Goal: Task Accomplishment & Management: Complete application form

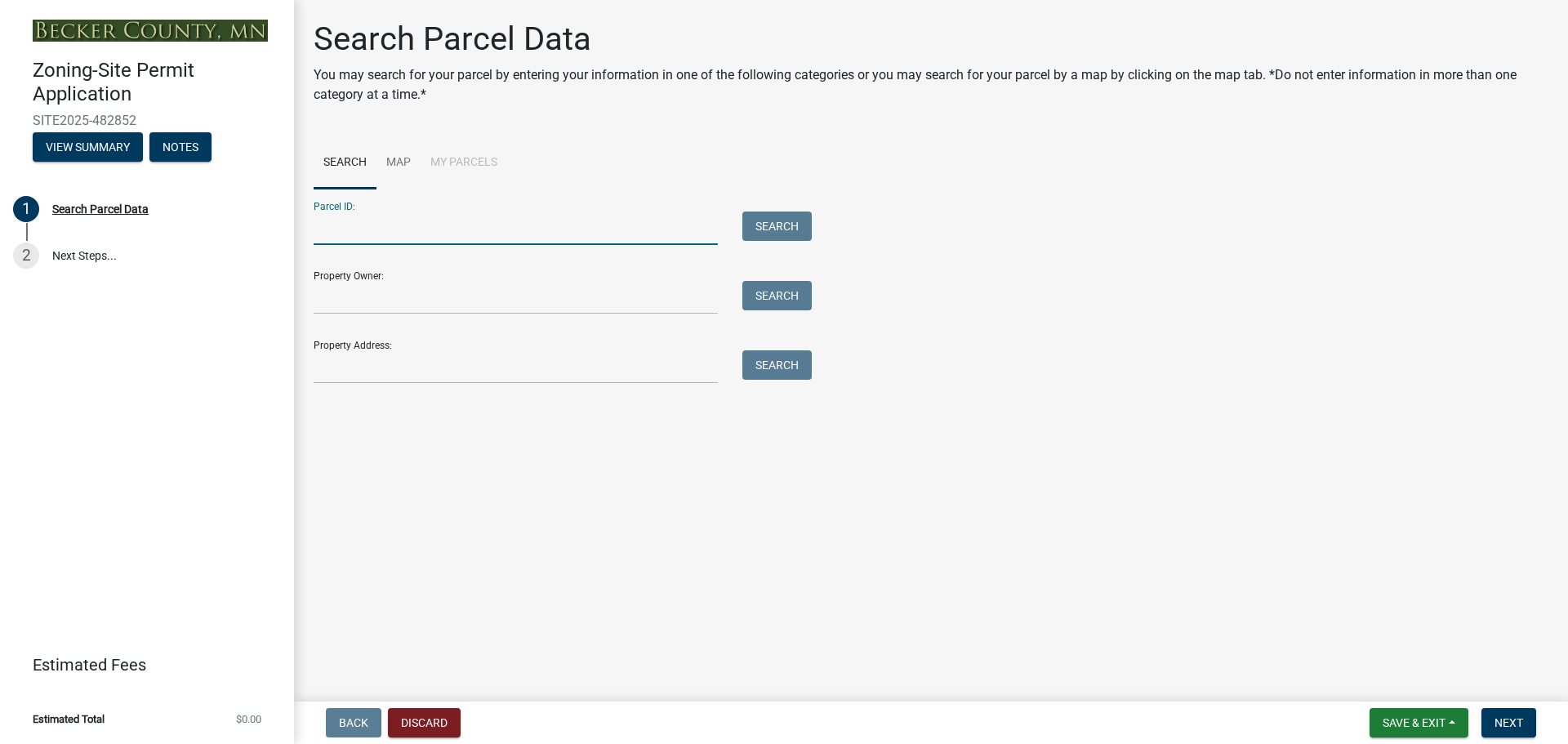
click at [558, 229] on input "Parcel ID:" at bounding box center [516, 228] width 404 height 34
paste input "170973000"
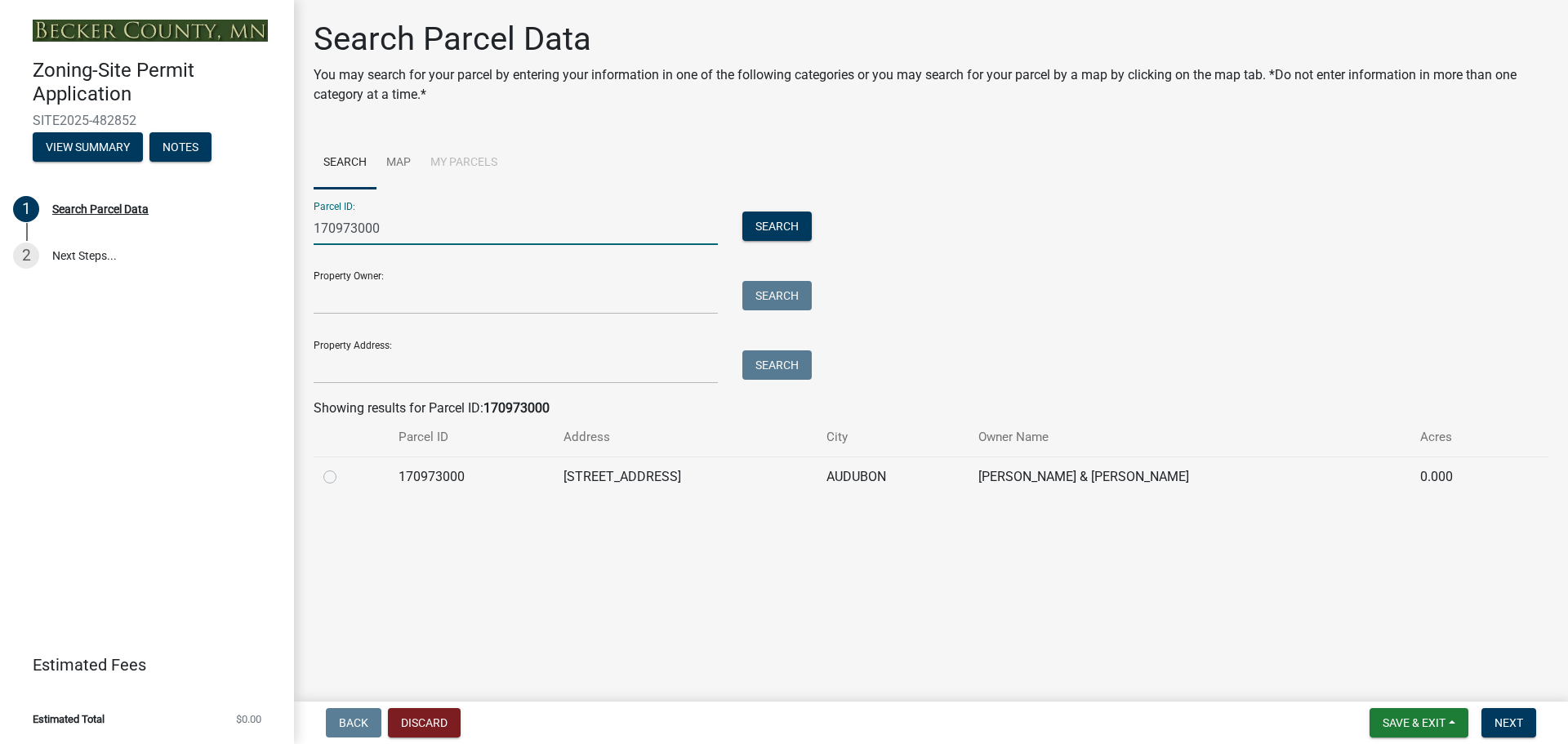
type input "170973000"
click at [665, 474] on td "[STREET_ADDRESS]" at bounding box center [684, 476] width 263 height 40
click at [343, 467] on label at bounding box center [343, 467] width 0 height 0
click at [343, 478] on input "radio" at bounding box center [348, 472] width 11 height 11
radio input "true"
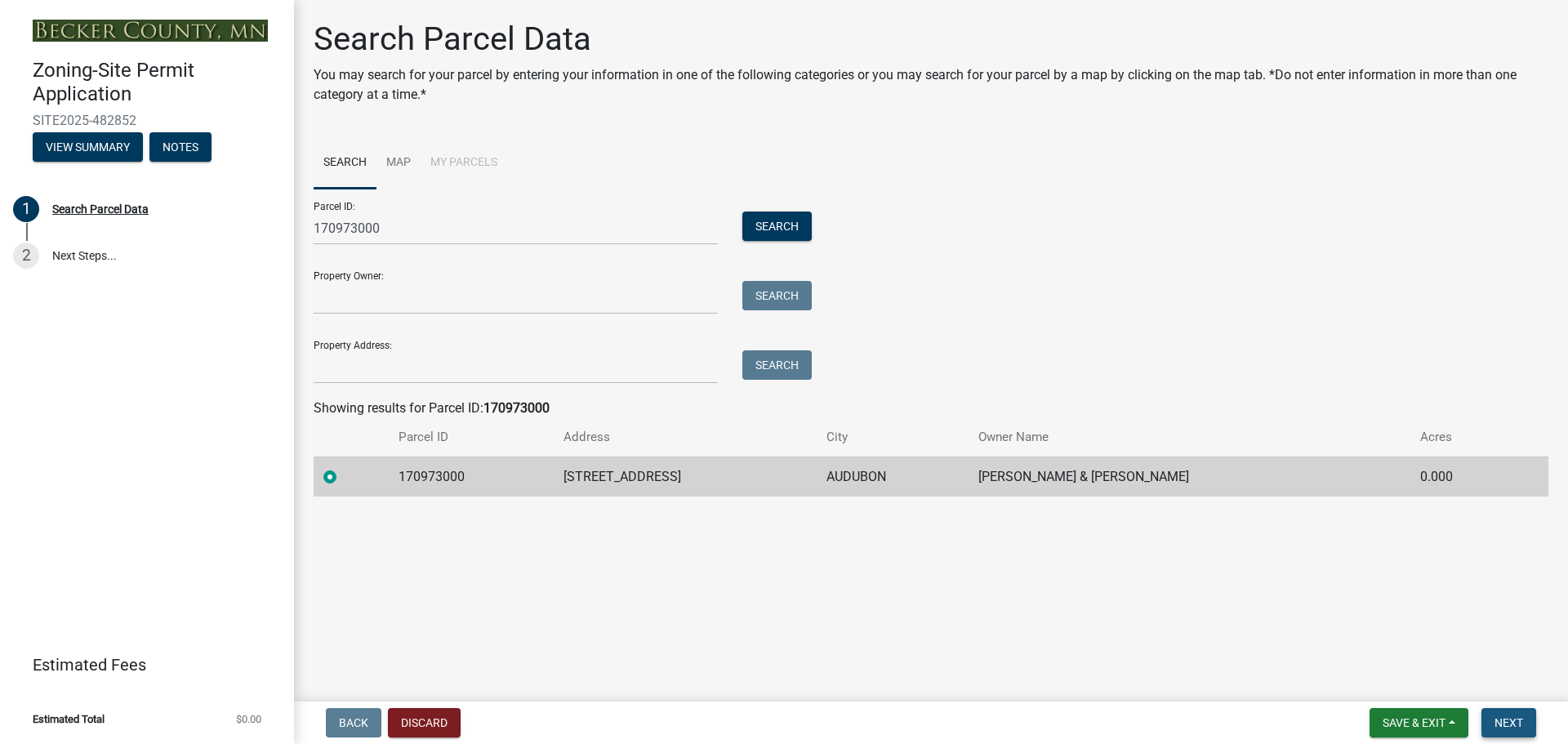
click at [1518, 722] on span "Next" at bounding box center [1508, 722] width 28 height 13
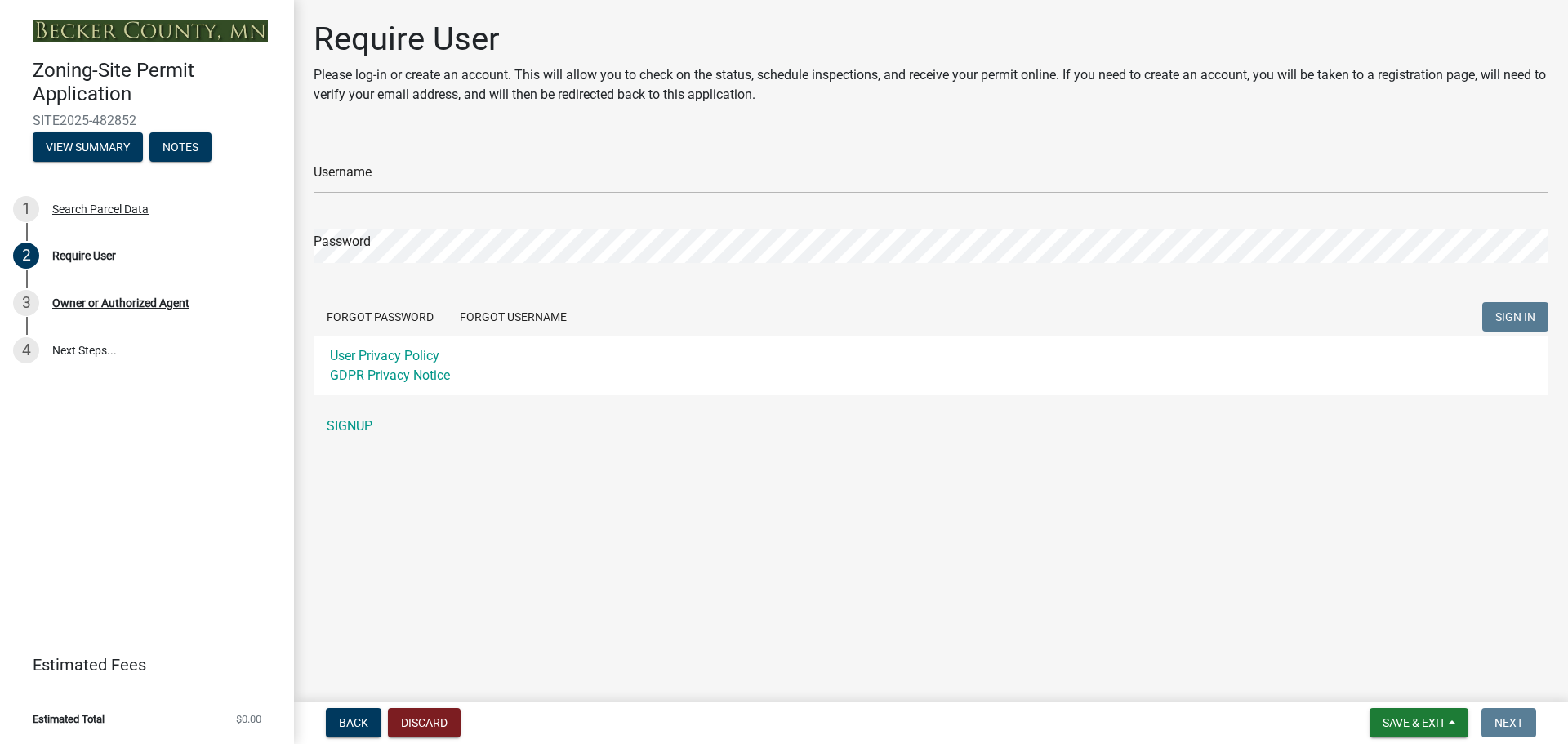
click at [528, 196] on form "Username Password Forgot Password Forgot Username SIGN IN User Privacy Policy G…" at bounding box center [931, 266] width 1235 height 258
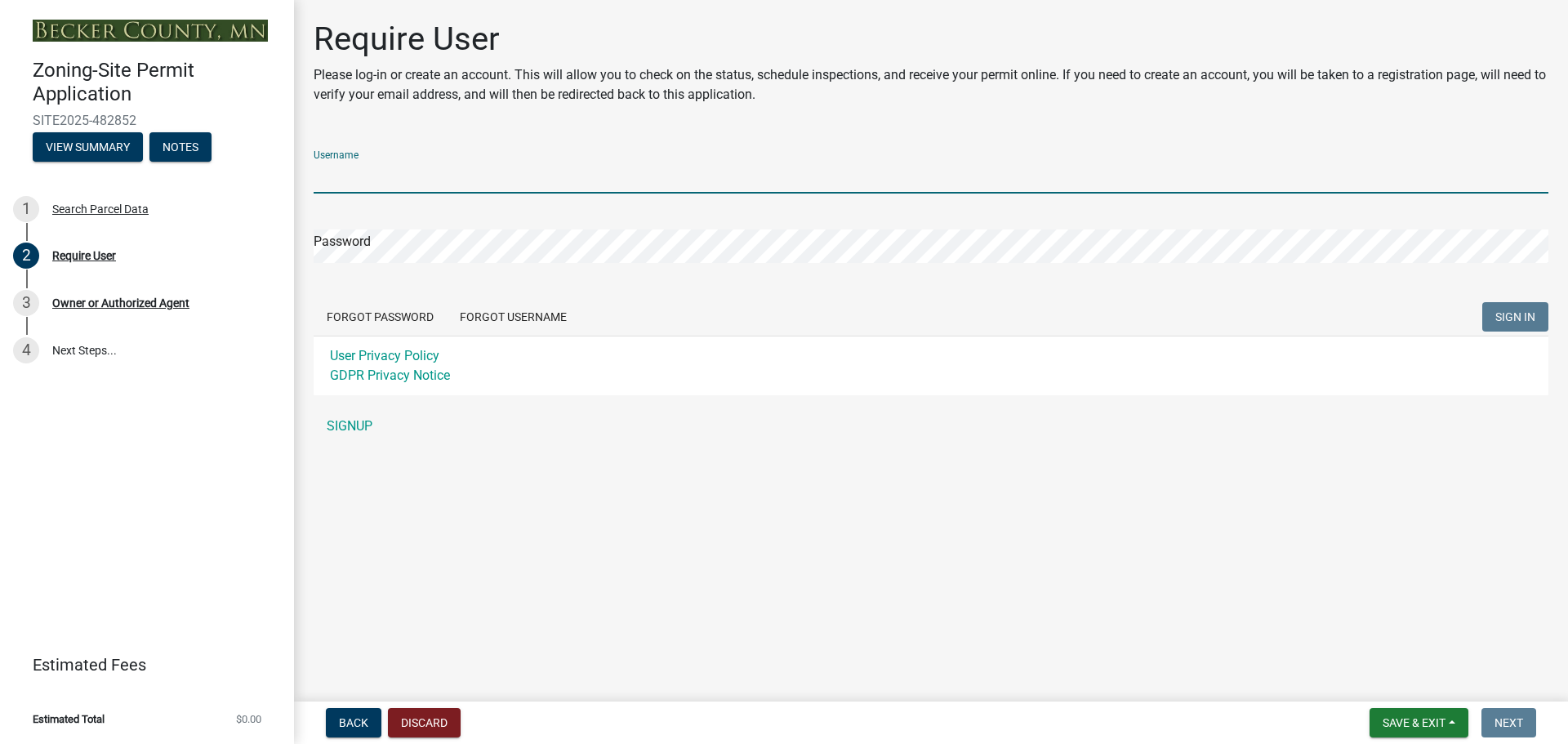
click at [530, 179] on input "Username" at bounding box center [931, 176] width 1235 height 34
type input "winterquist"
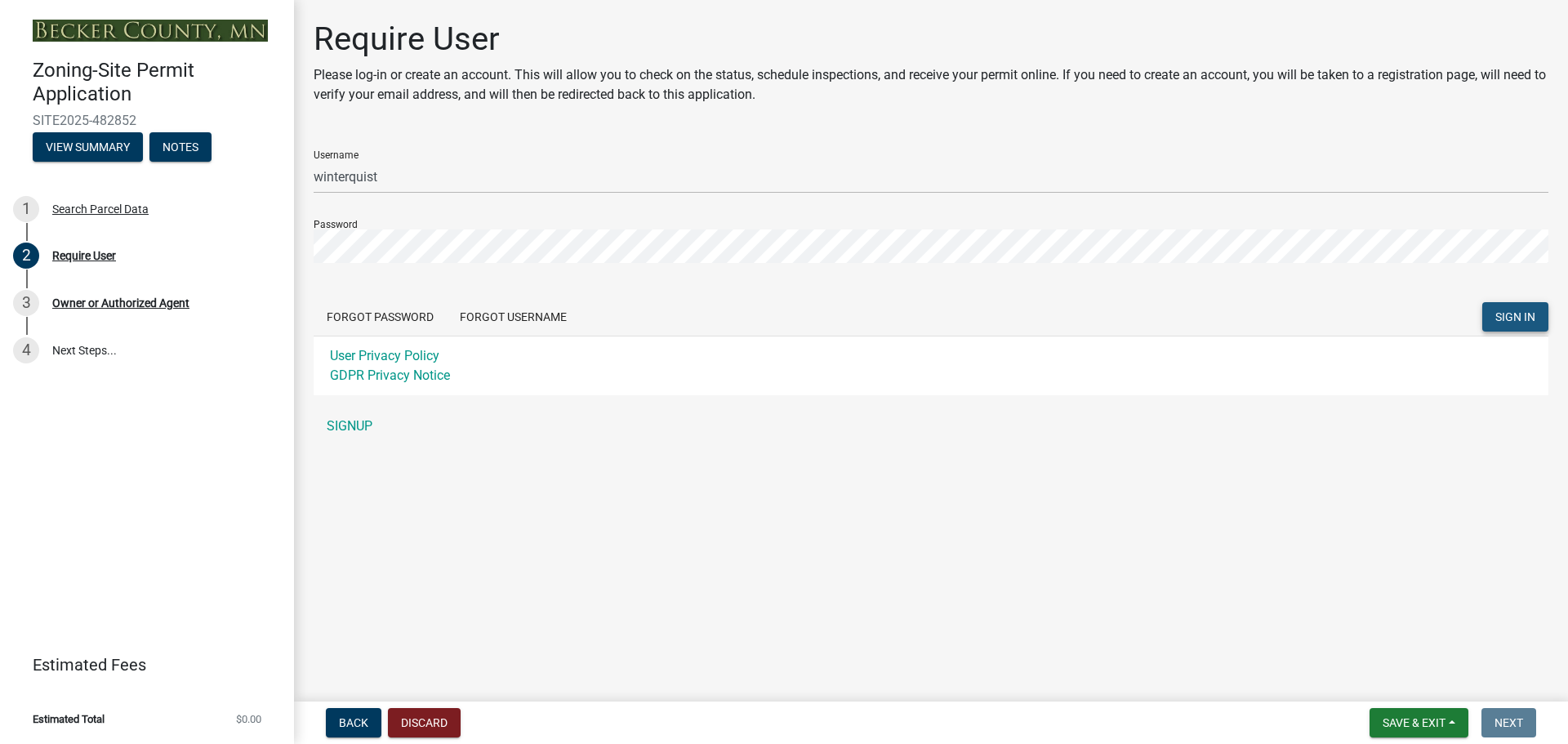
click at [1511, 325] on button "SIGN IN" at bounding box center [1516, 317] width 66 height 29
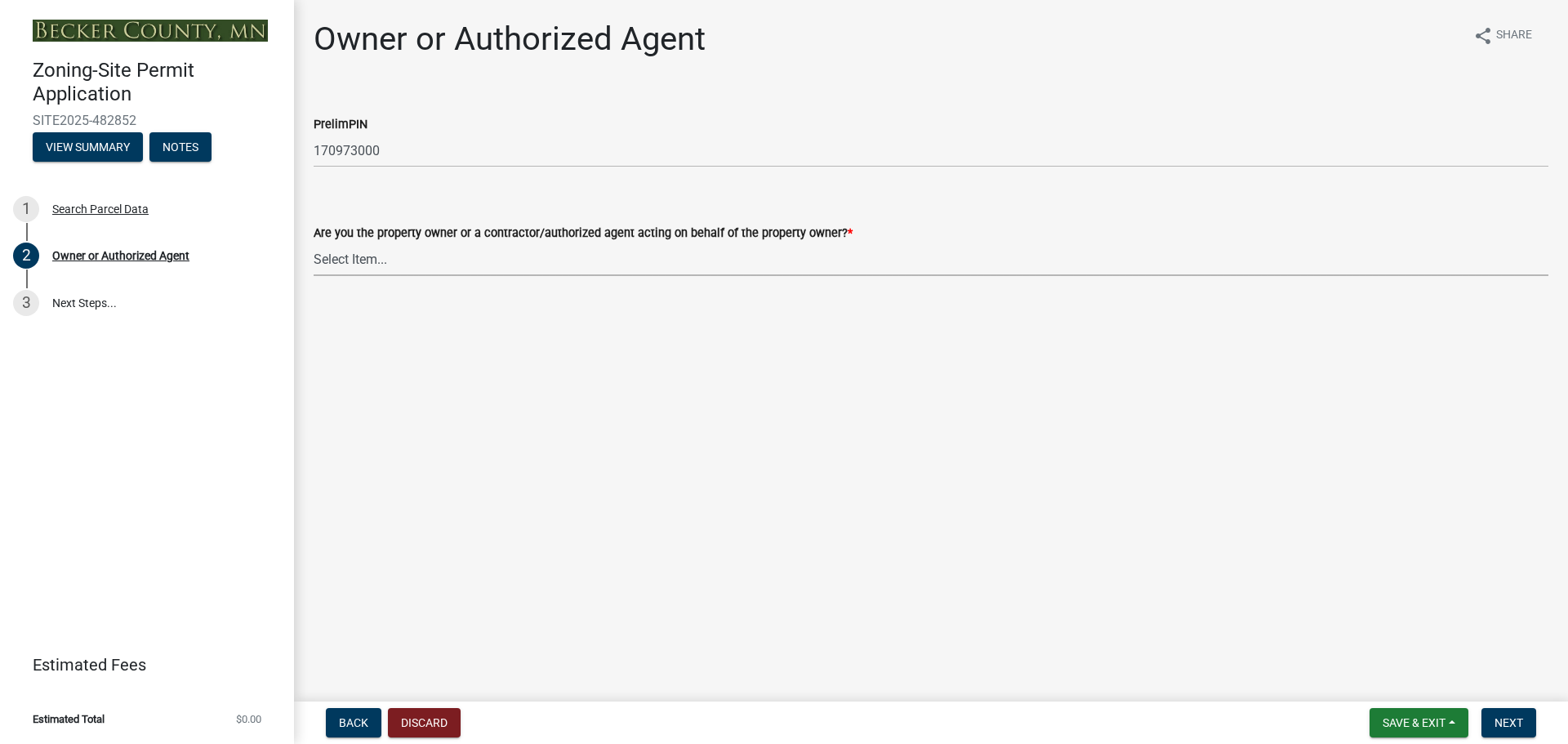
click at [375, 256] on select "Select Item... Property Owner Authorized Agent" at bounding box center [931, 259] width 1235 height 34
click at [314, 242] on select "Select Item... Property Owner Authorized Agent" at bounding box center [931, 259] width 1235 height 34
select select "3c674549-ed69-405f-b795-9fa3f7d47d9d"
click at [1520, 717] on span "Next" at bounding box center [1508, 722] width 28 height 13
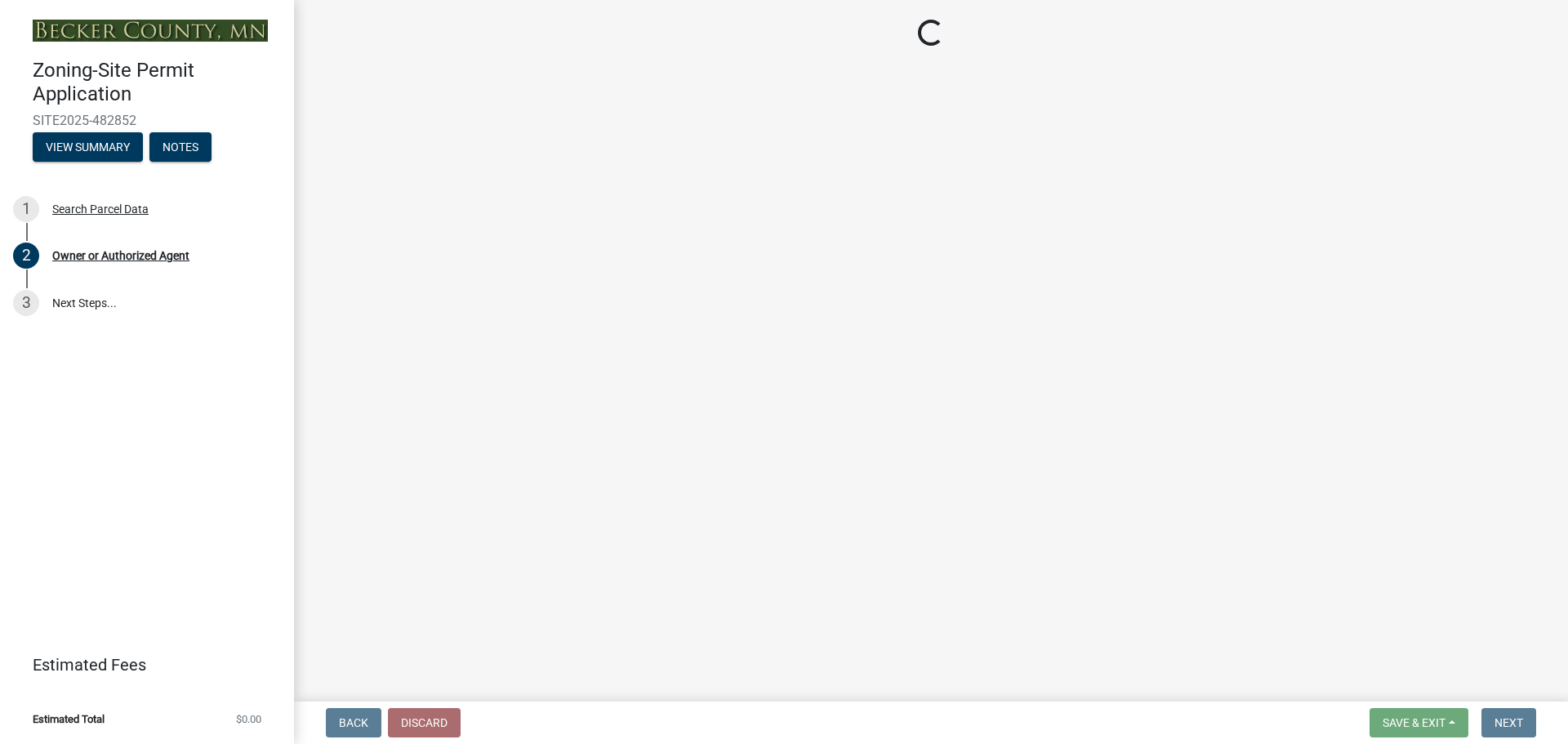
select select "9bce286e-d536-49ff-bab3-4b7d67f0814c"
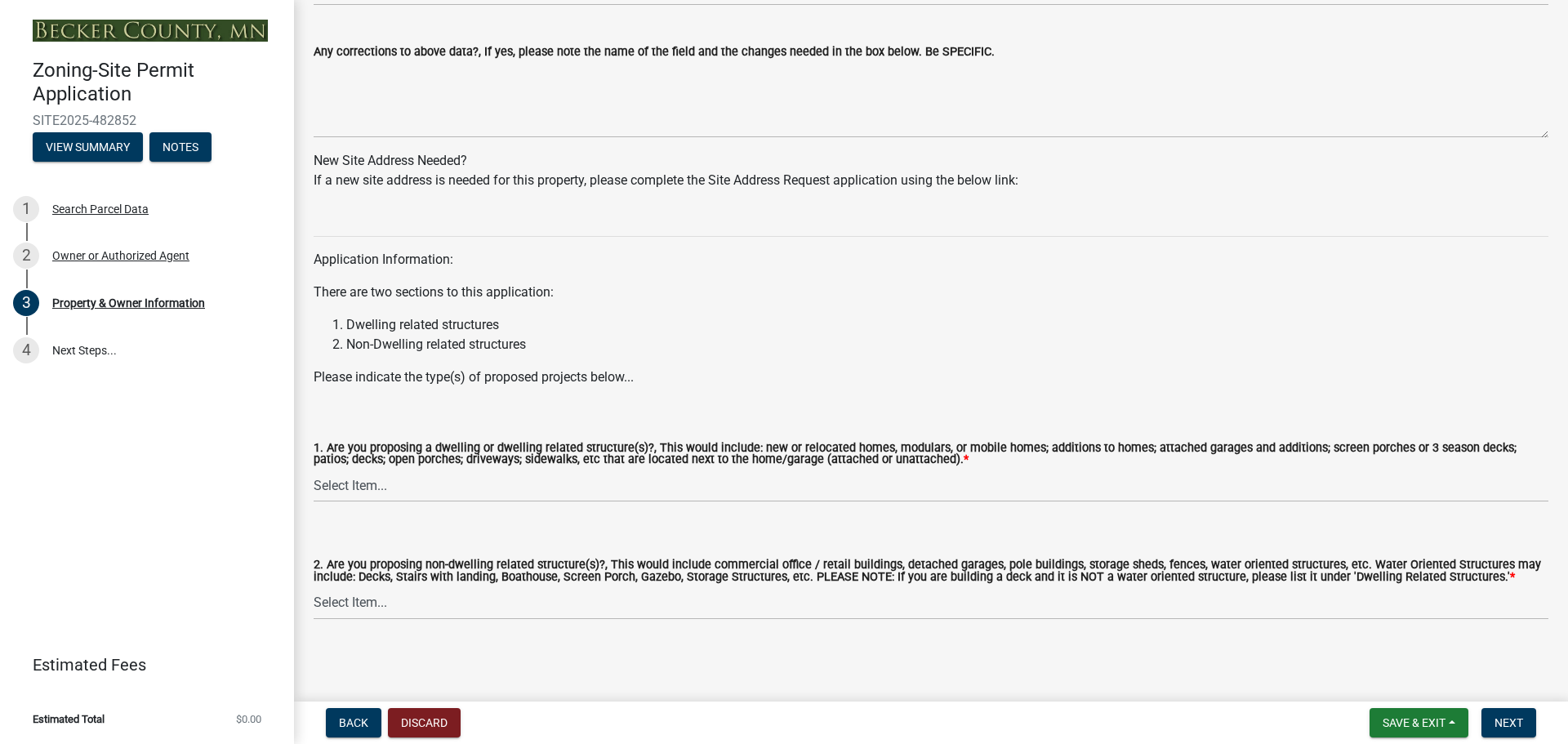
scroll to position [1462, 0]
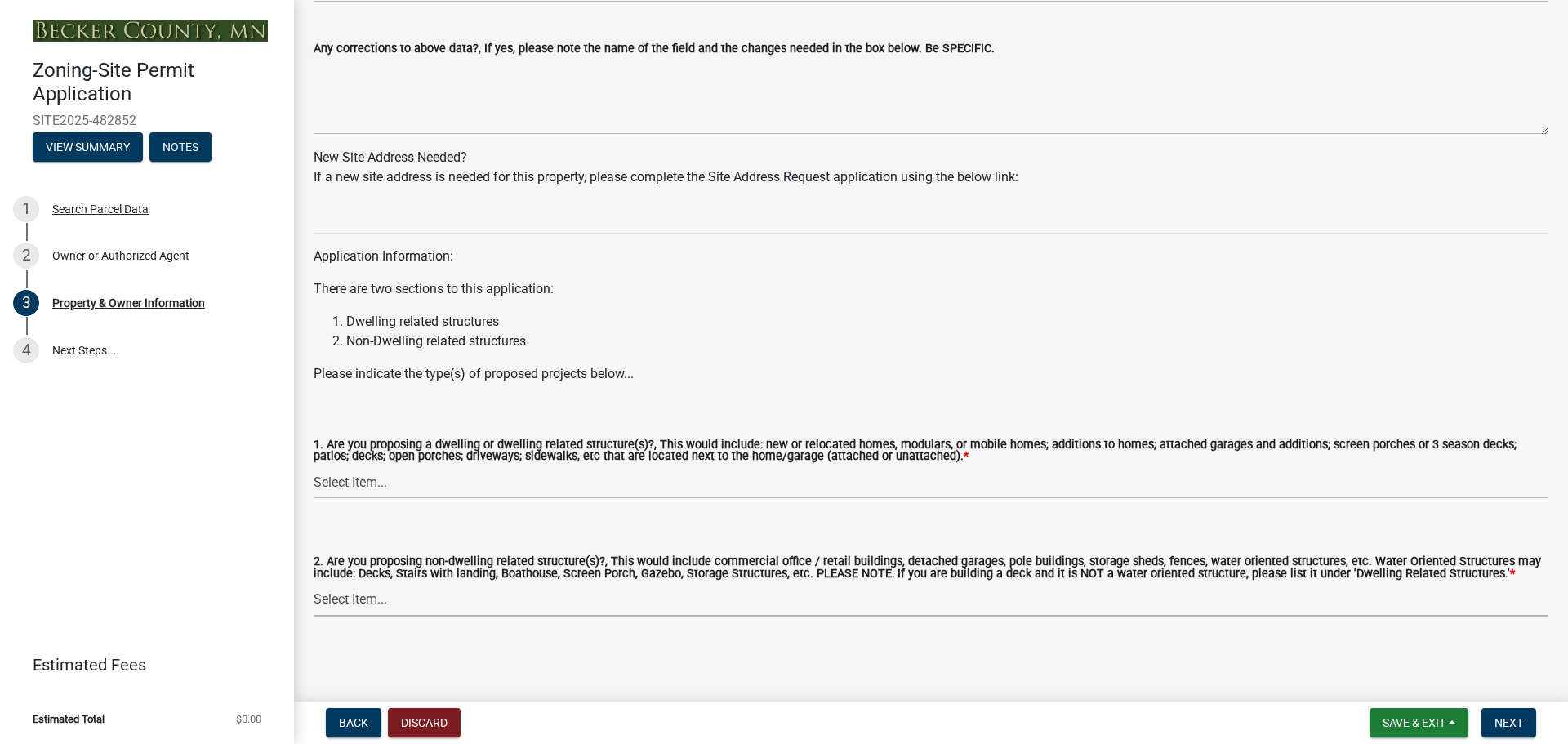
click at [453, 601] on select "Select Item... Yes No" at bounding box center [931, 600] width 1235 height 34
click at [314, 583] on select "Select Item... Yes No" at bounding box center [931, 600] width 1235 height 34
select select "5a5634ed-f11e-4c7b-90e1-096e6cfd17b9"
click at [1521, 719] on span "Next" at bounding box center [1508, 722] width 28 height 13
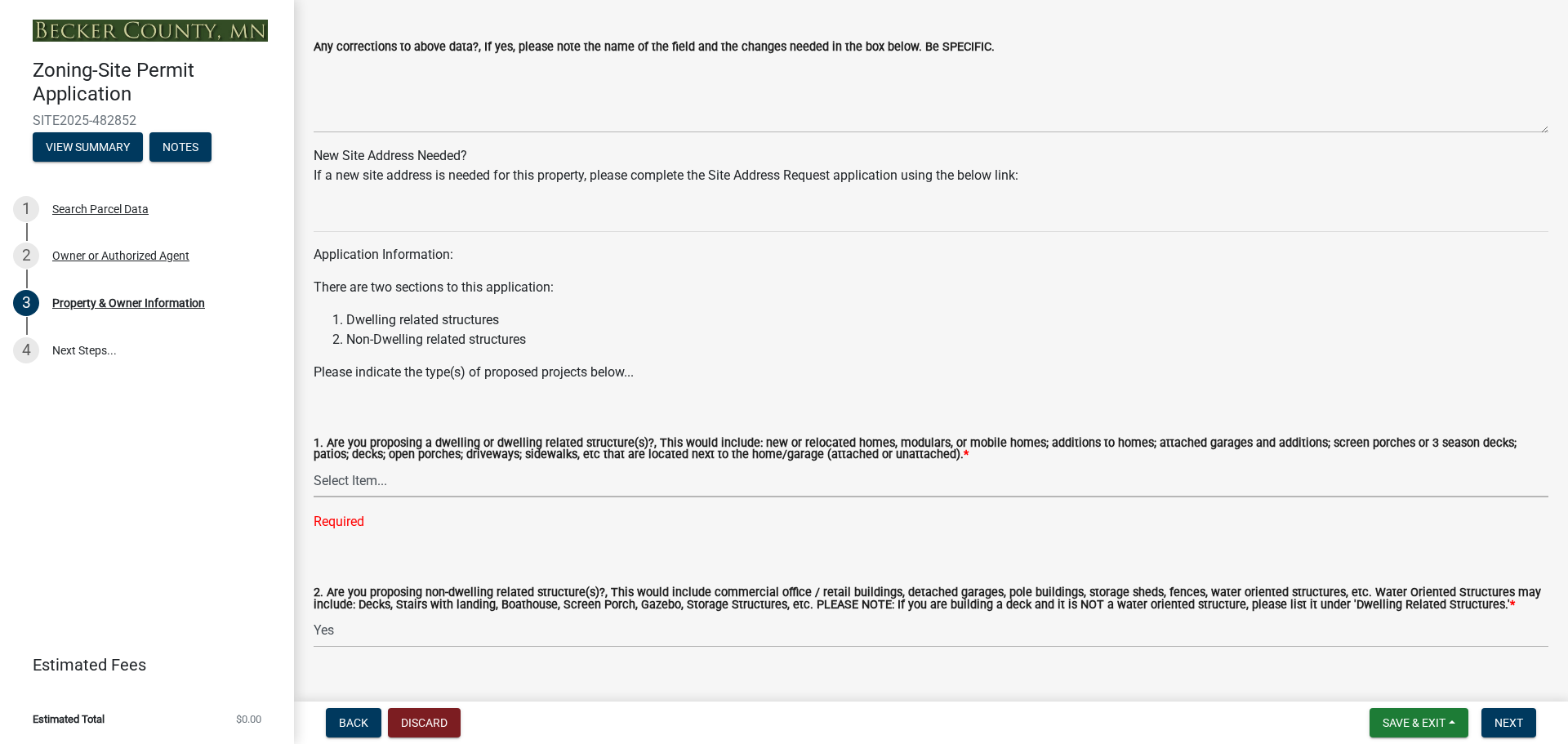
click at [394, 485] on select "Select Item... Yes No" at bounding box center [931, 480] width 1235 height 34
click at [314, 465] on select "Select Item... Yes No" at bounding box center [931, 480] width 1235 height 34
select select "fcf6d223-6c57-4dc5-b63a-a94704169022"
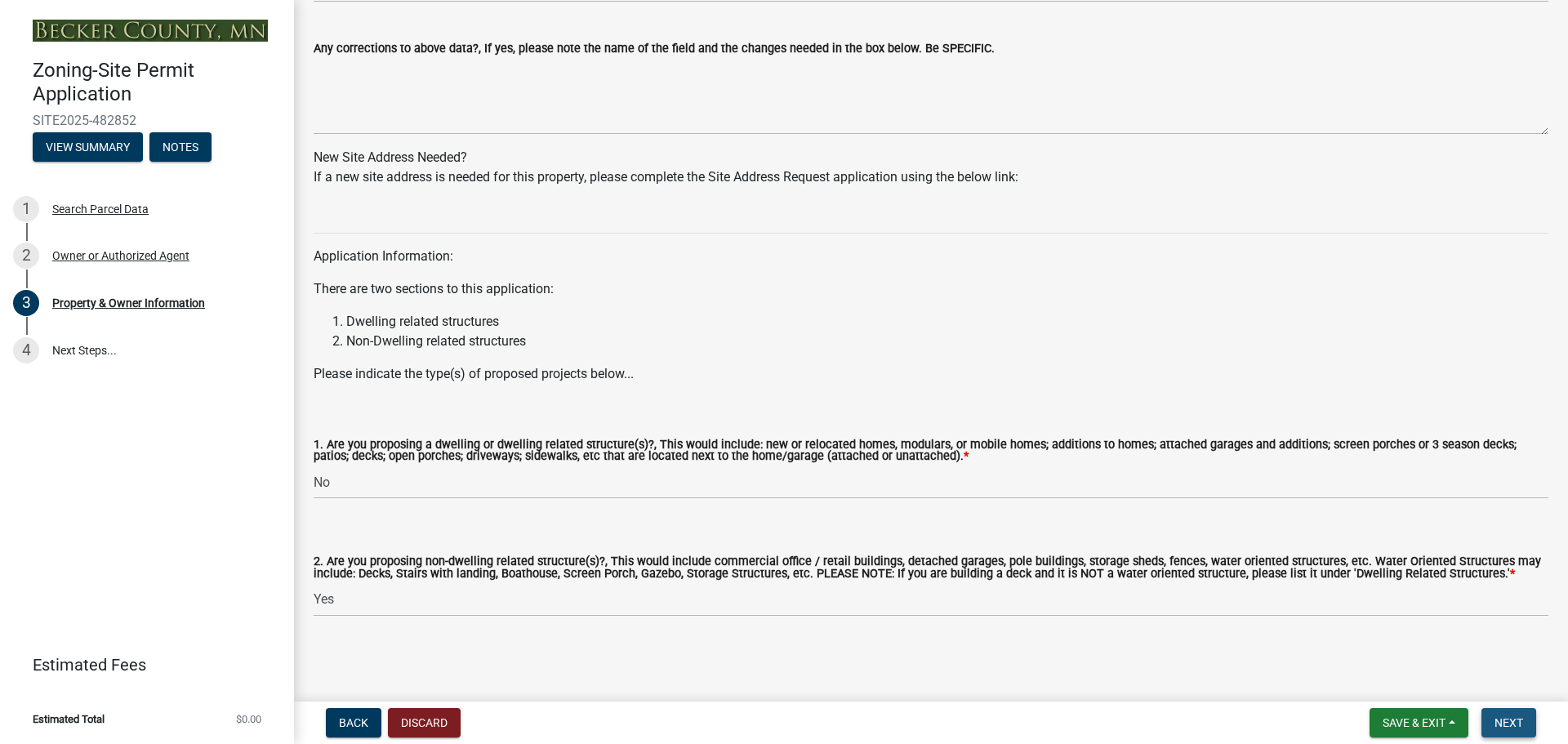
click at [1523, 727] on span "Next" at bounding box center [1508, 722] width 28 height 13
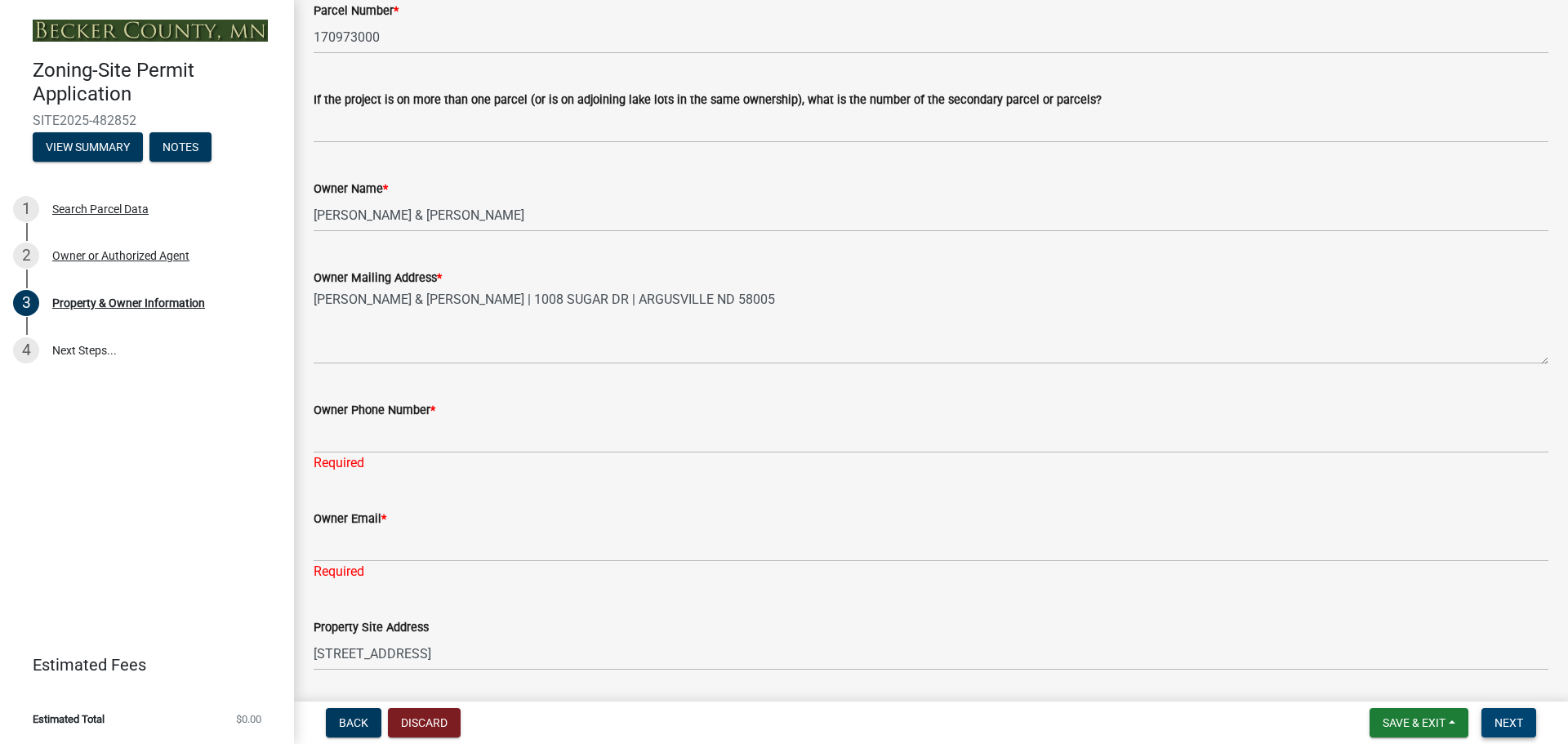
scroll to position [169, 0]
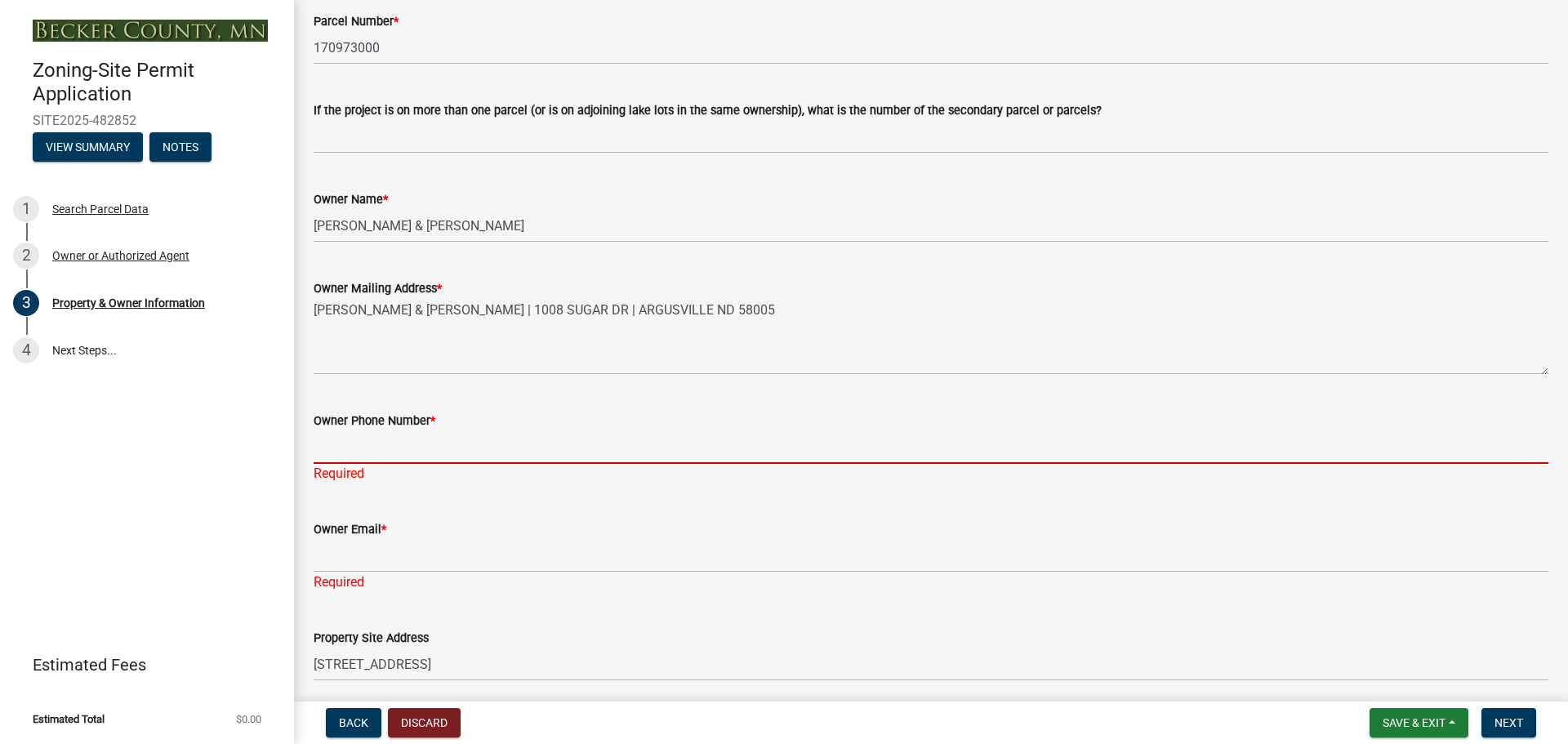
click at [432, 448] on input "Owner Phone Number *" at bounding box center [931, 447] width 1235 height 34
type input "7013615333"
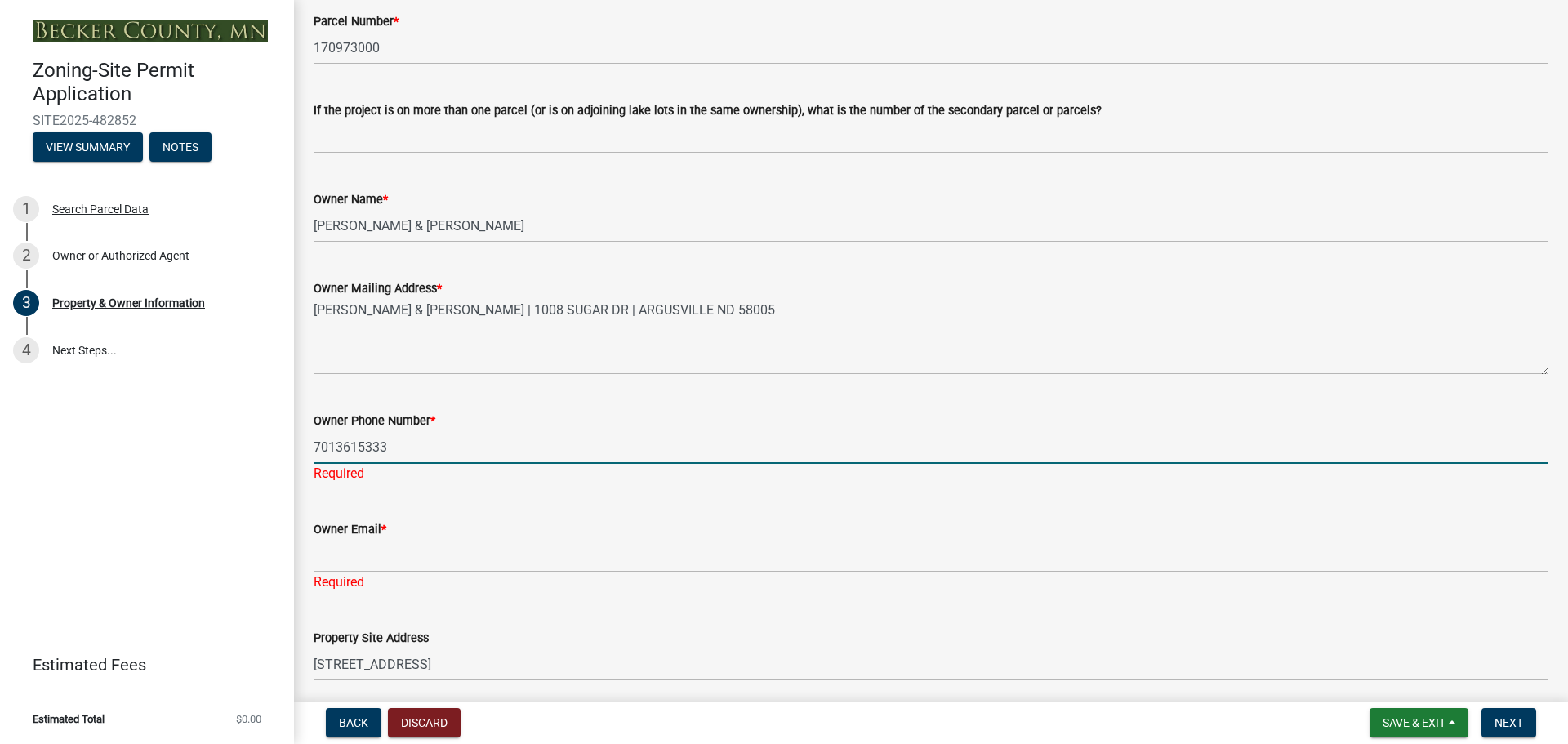
type input "[EMAIL_ADDRESS][DOMAIN_NAME]"
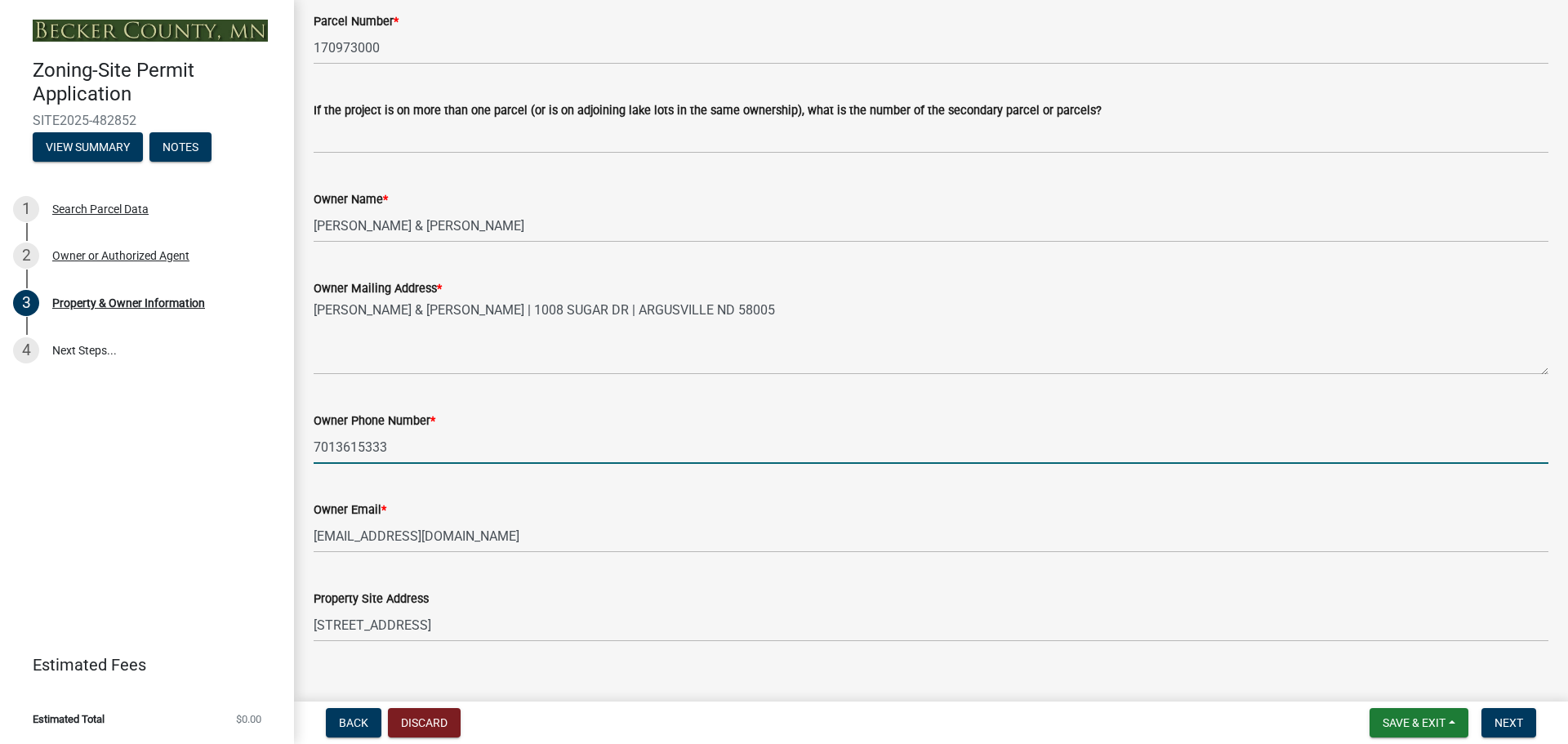
click at [1008, 489] on div "Owner Email * [EMAIL_ADDRESS][DOMAIN_NAME]" at bounding box center [931, 514] width 1235 height 76
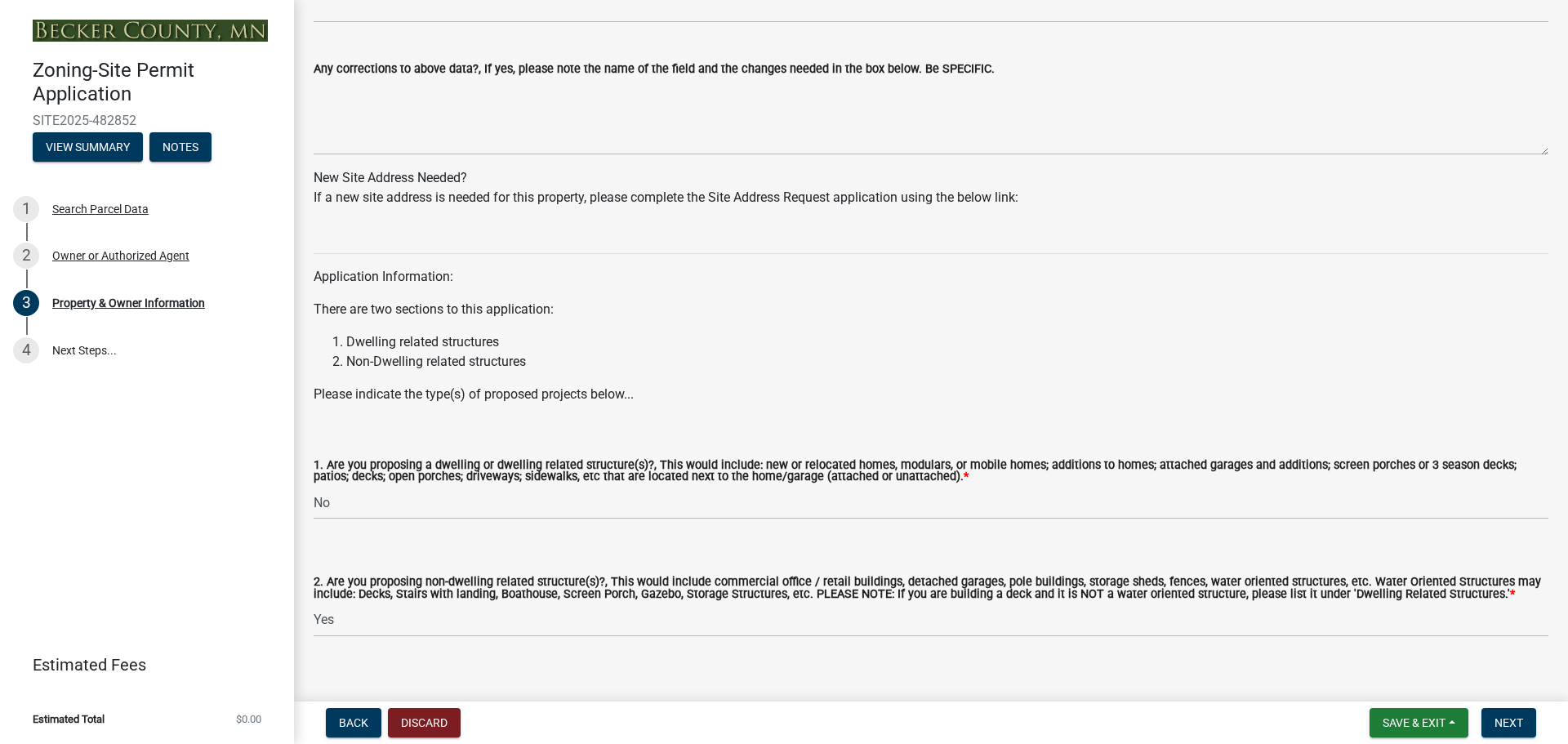
scroll to position [1462, 0]
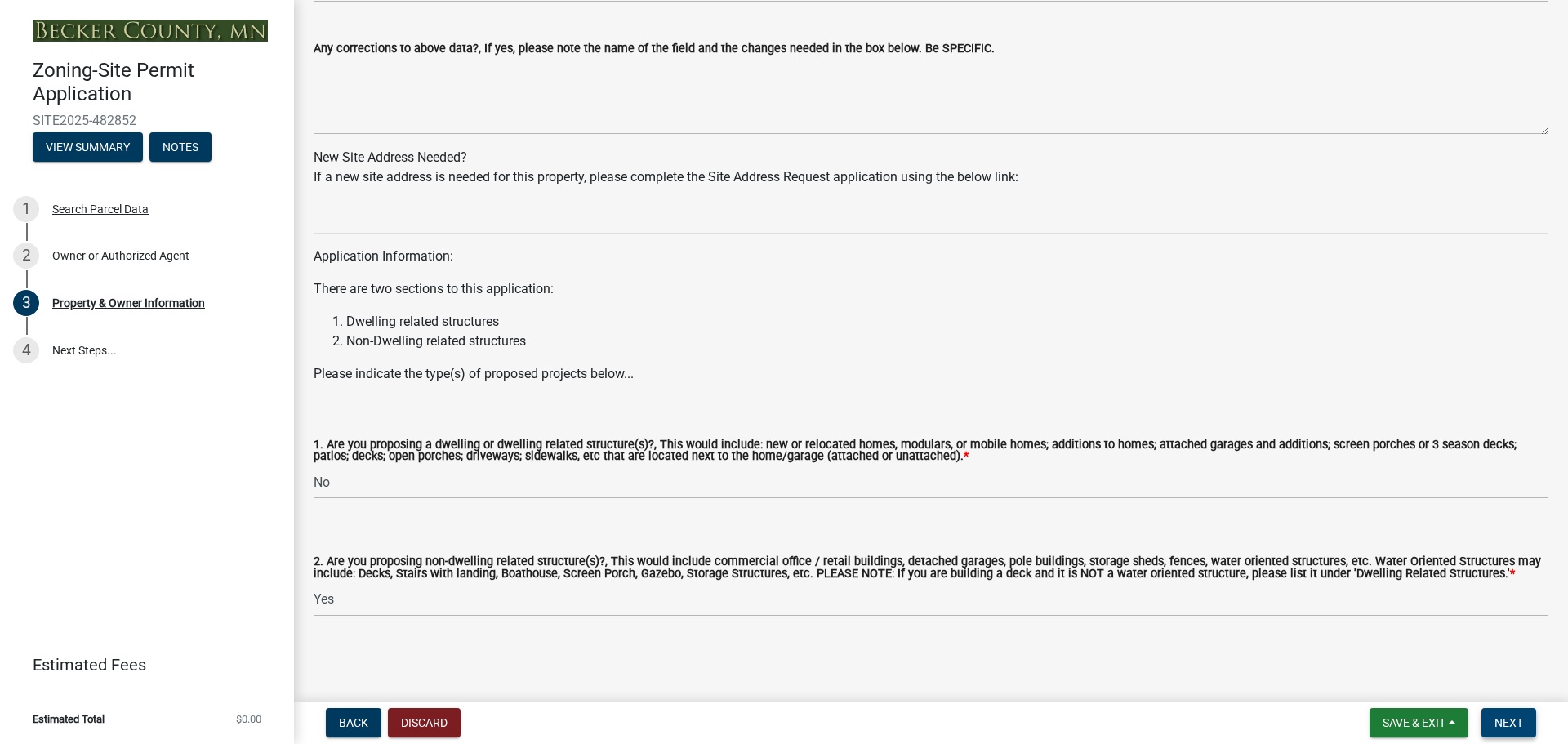
click at [1521, 722] on span "Next" at bounding box center [1508, 722] width 28 height 13
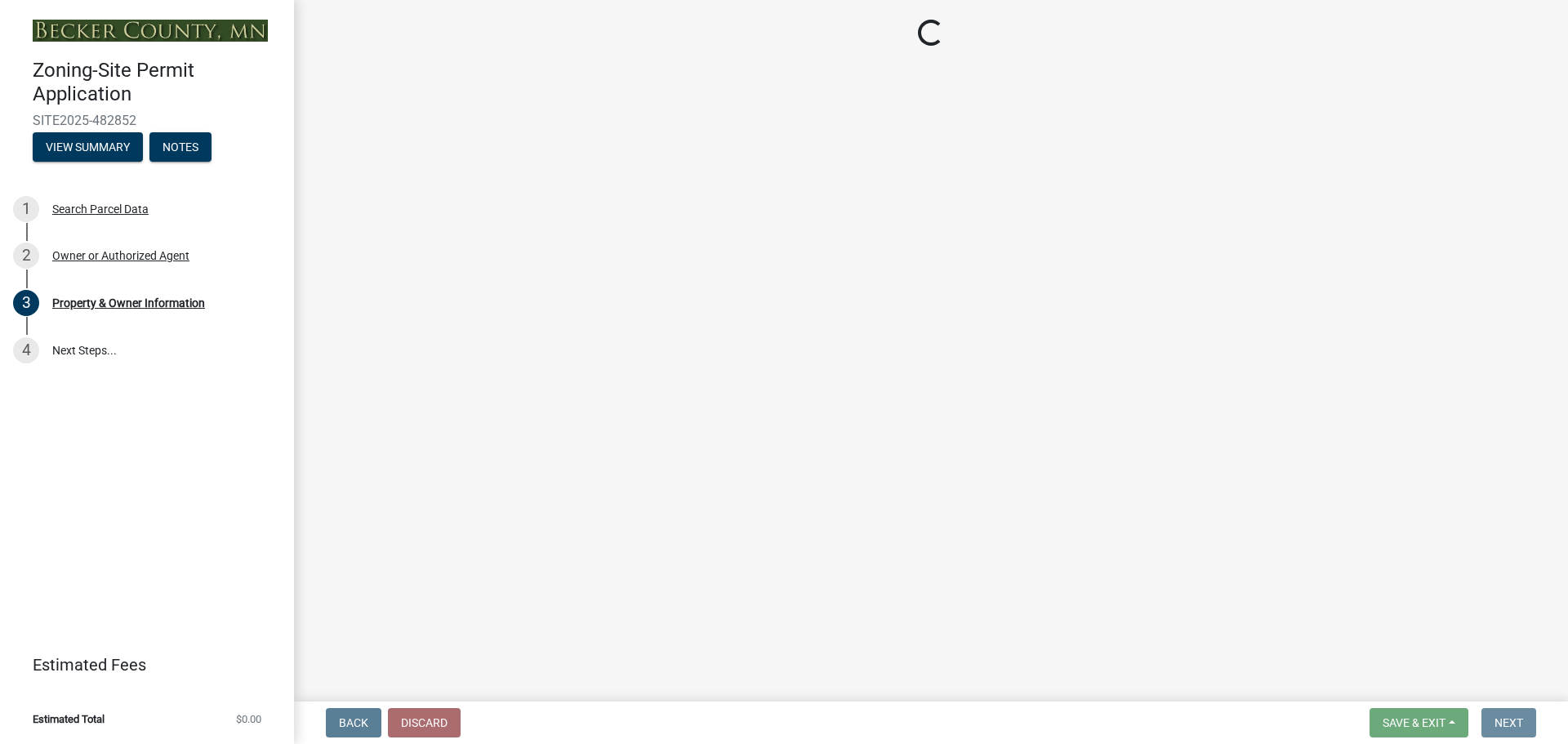
scroll to position [0, 0]
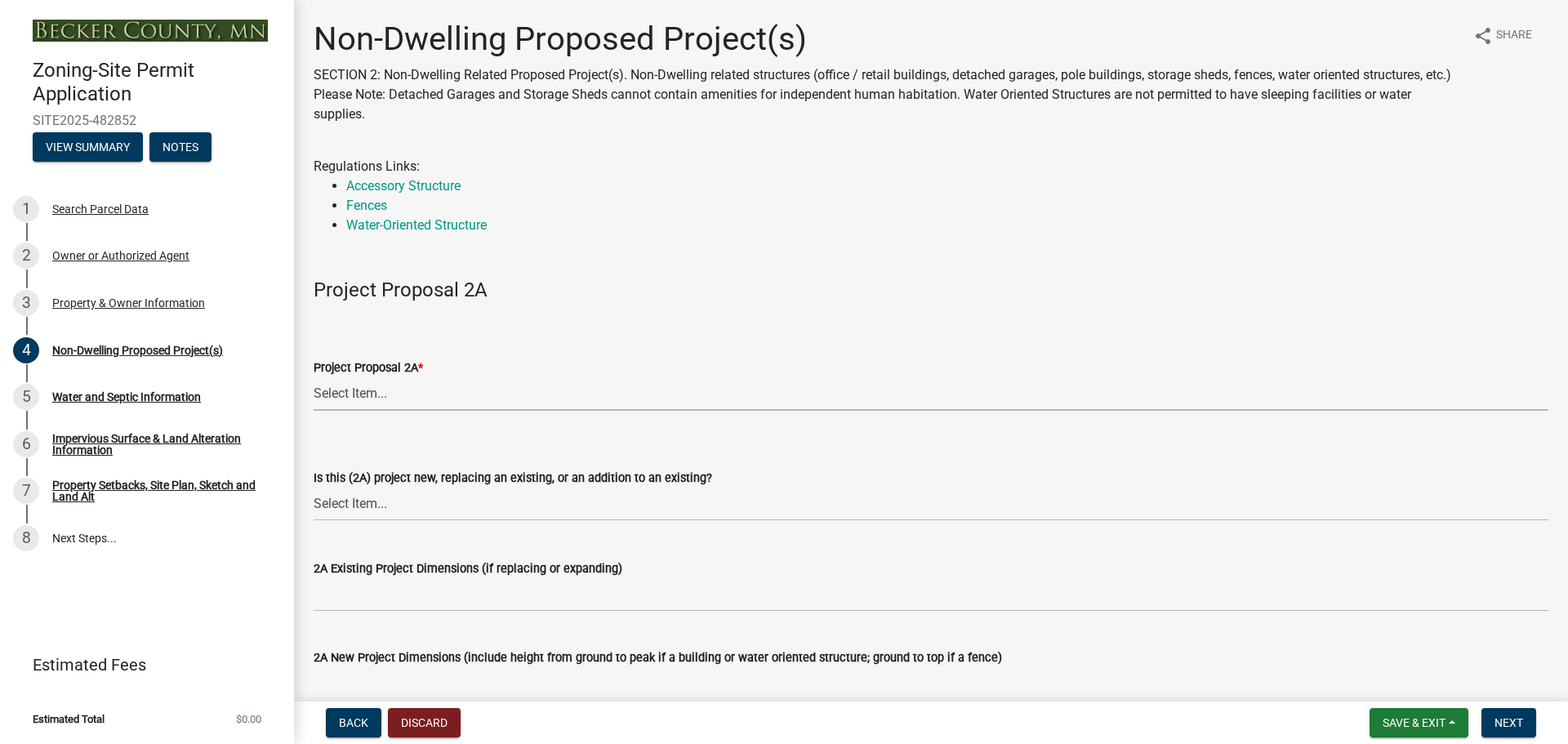
click at [387, 391] on select "Select Item... N/A Commercial Office/Retail Building Detached Garage Pole Build…" at bounding box center [931, 393] width 1235 height 34
click at [314, 377] on select "Select Item... N/A Commercial Office/Retail Building Detached Garage Pole Build…" at bounding box center [931, 393] width 1235 height 34
select select "97c48b8f-5b3b-4eb5-baa1-64080d5416e1"
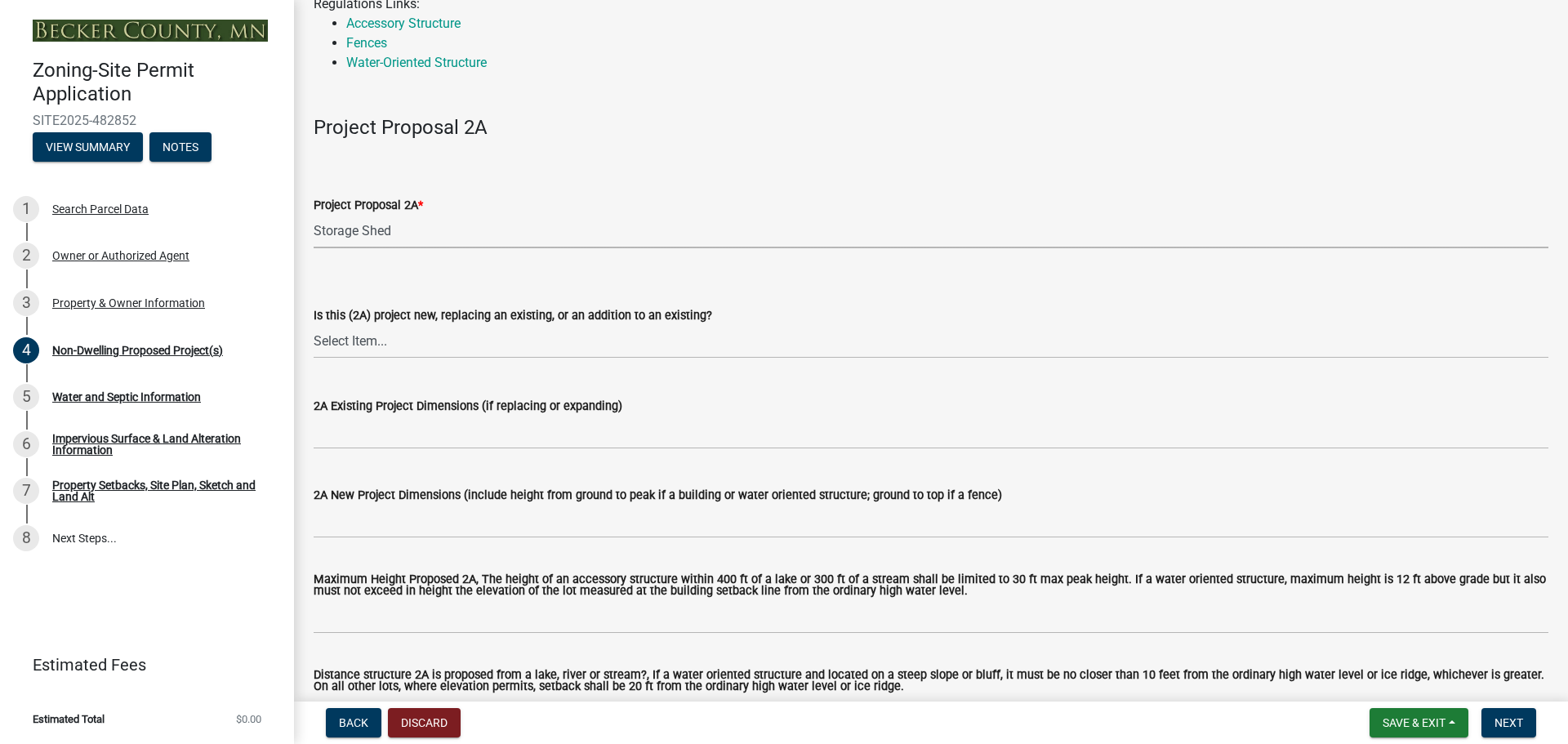
scroll to position [218, 0]
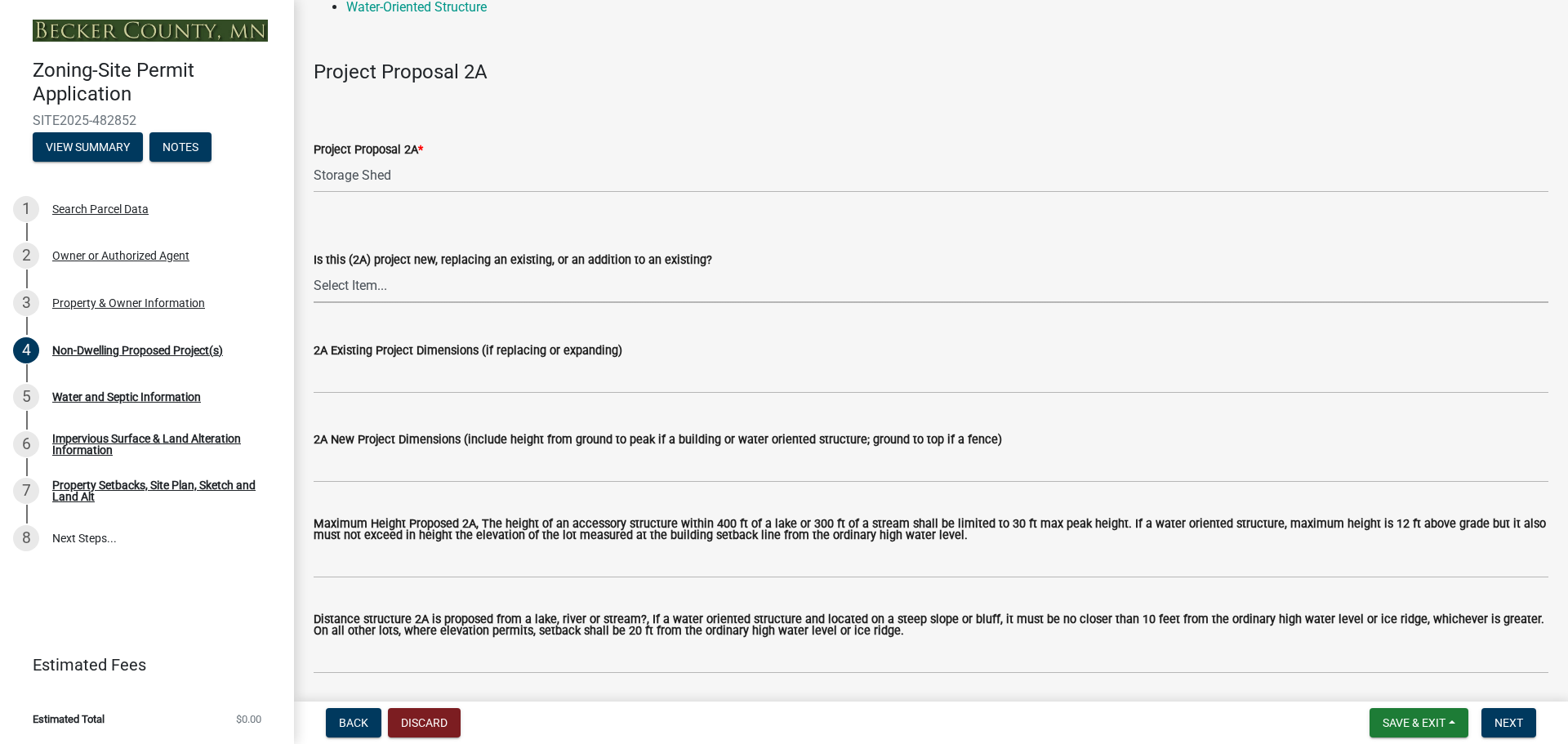
click at [689, 294] on select "Select Item... New to Property (new or used structure) Relocating/moving existi…" at bounding box center [931, 286] width 1235 height 34
click at [314, 269] on select "Select Item... New to Property (new or used structure) Relocating/moving existi…" at bounding box center [931, 286] width 1235 height 34
select select "68d85482-c11a-4398-9267-999385c995bf"
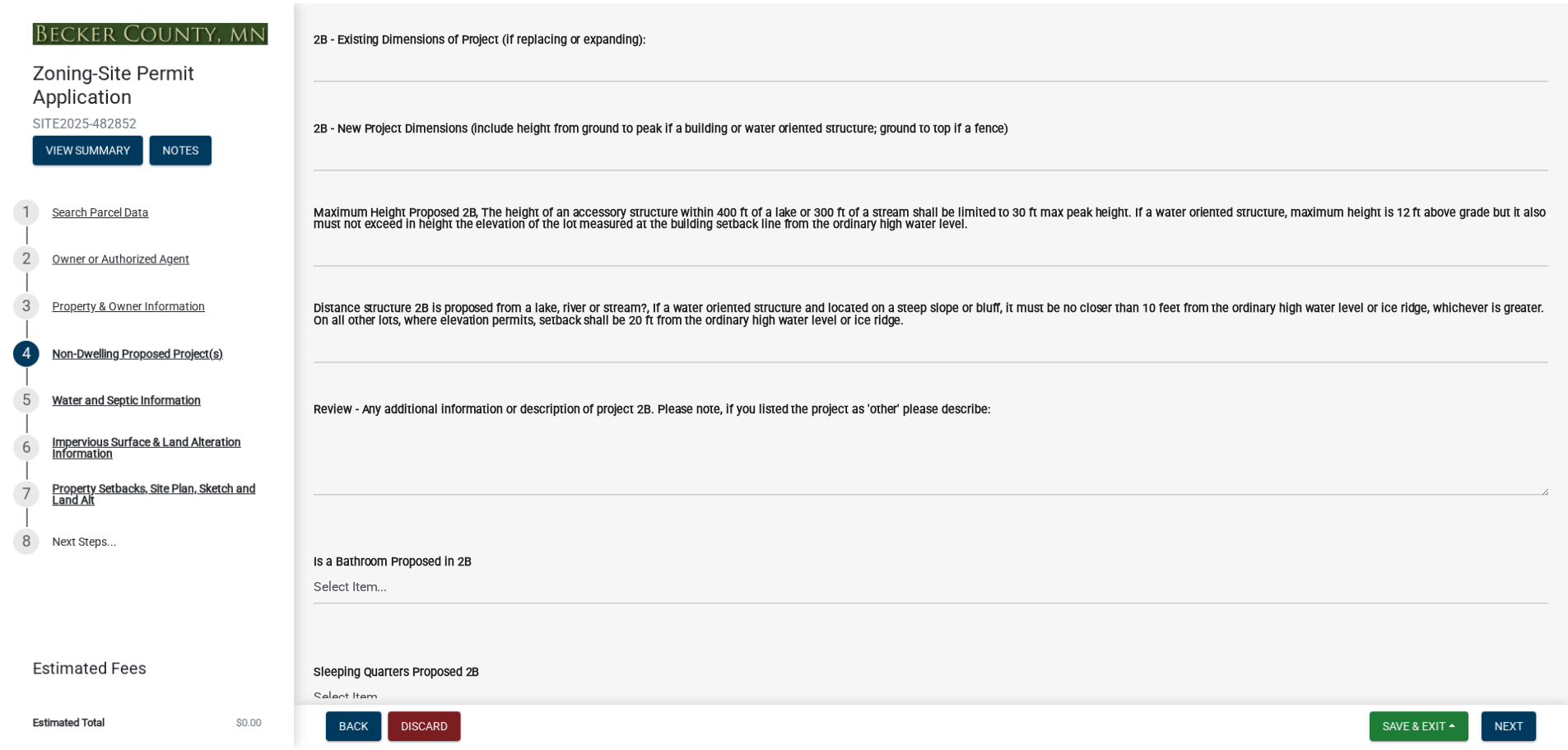
scroll to position [0, 0]
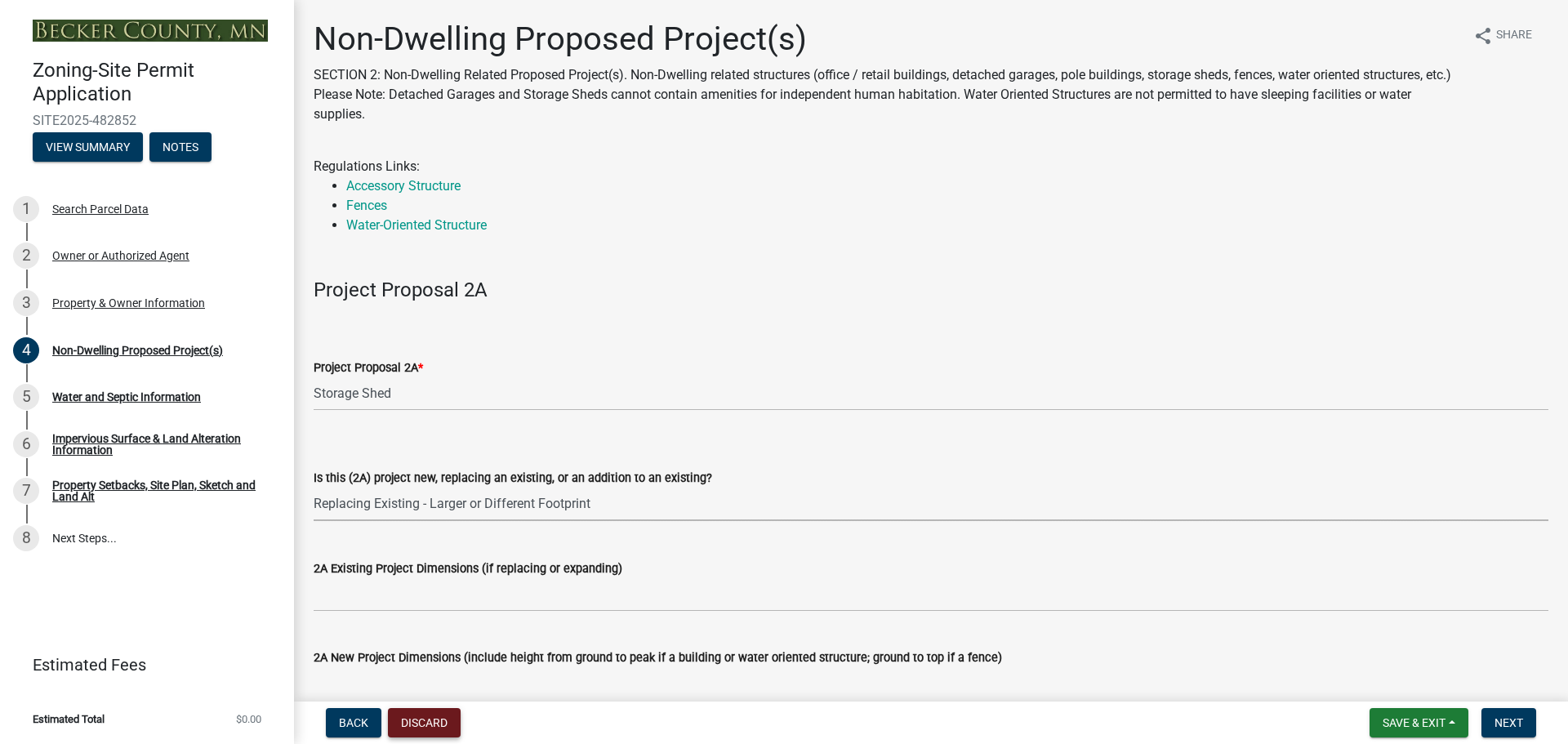
click at [413, 728] on button "Discard" at bounding box center [423, 723] width 73 height 29
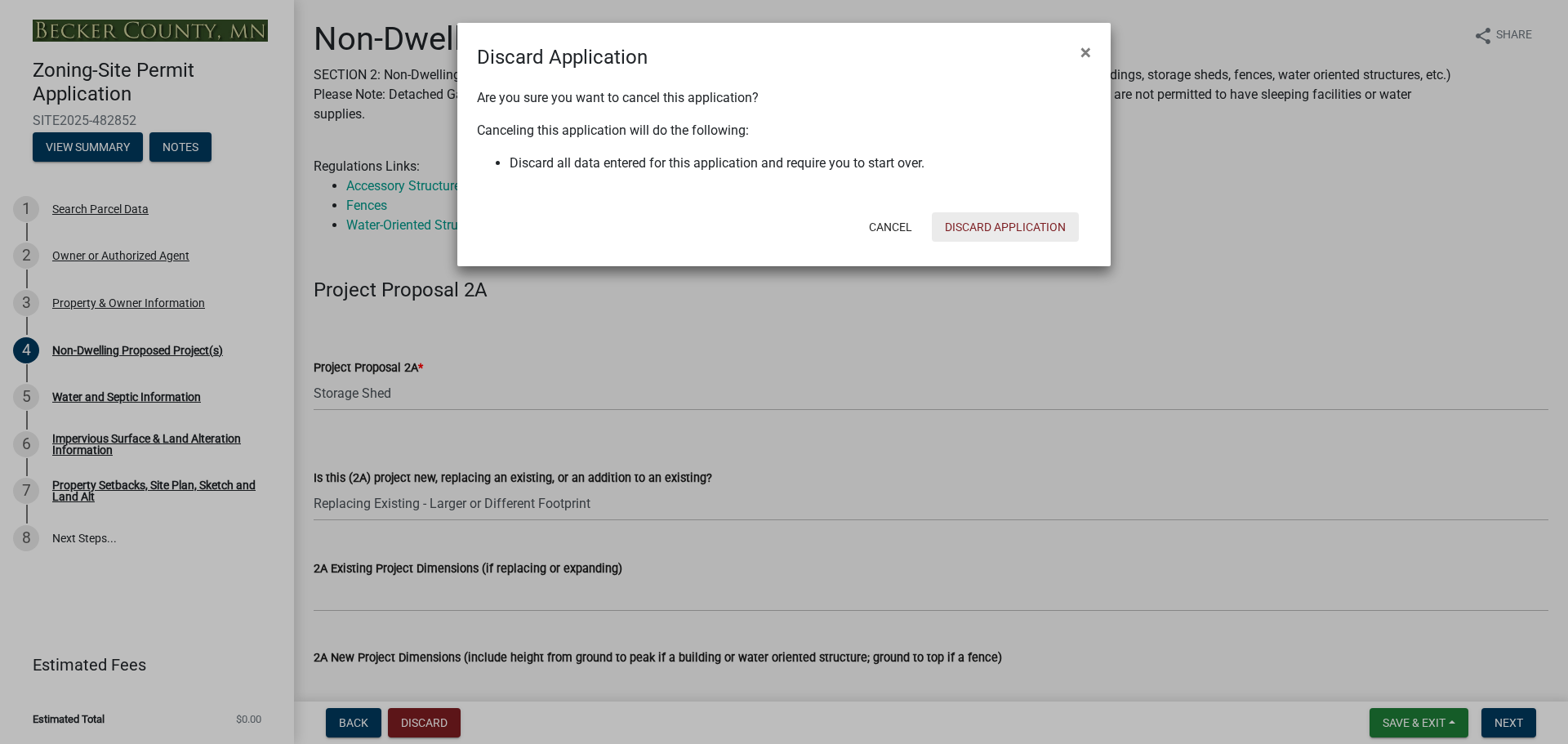
click at [989, 234] on button "Discard Application" at bounding box center [1006, 227] width 147 height 29
